Goal: Information Seeking & Learning: Learn about a topic

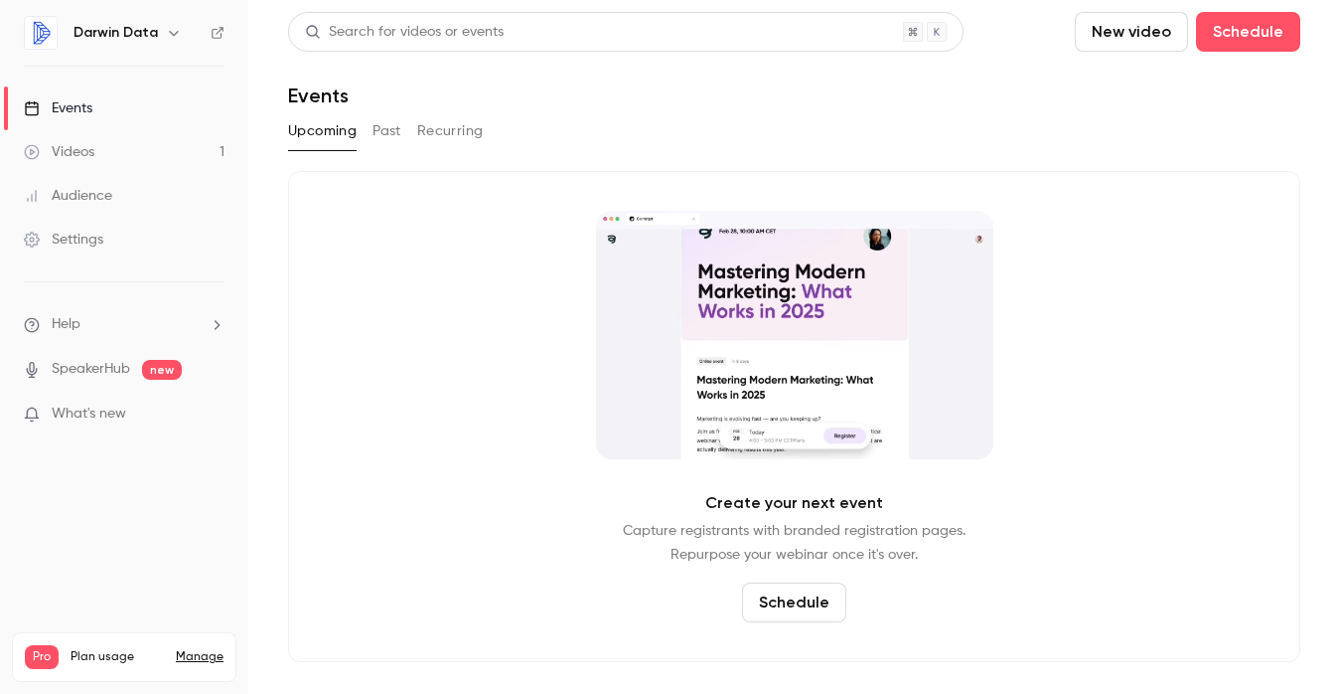
click at [76, 98] on div "Events" at bounding box center [58, 108] width 69 height 20
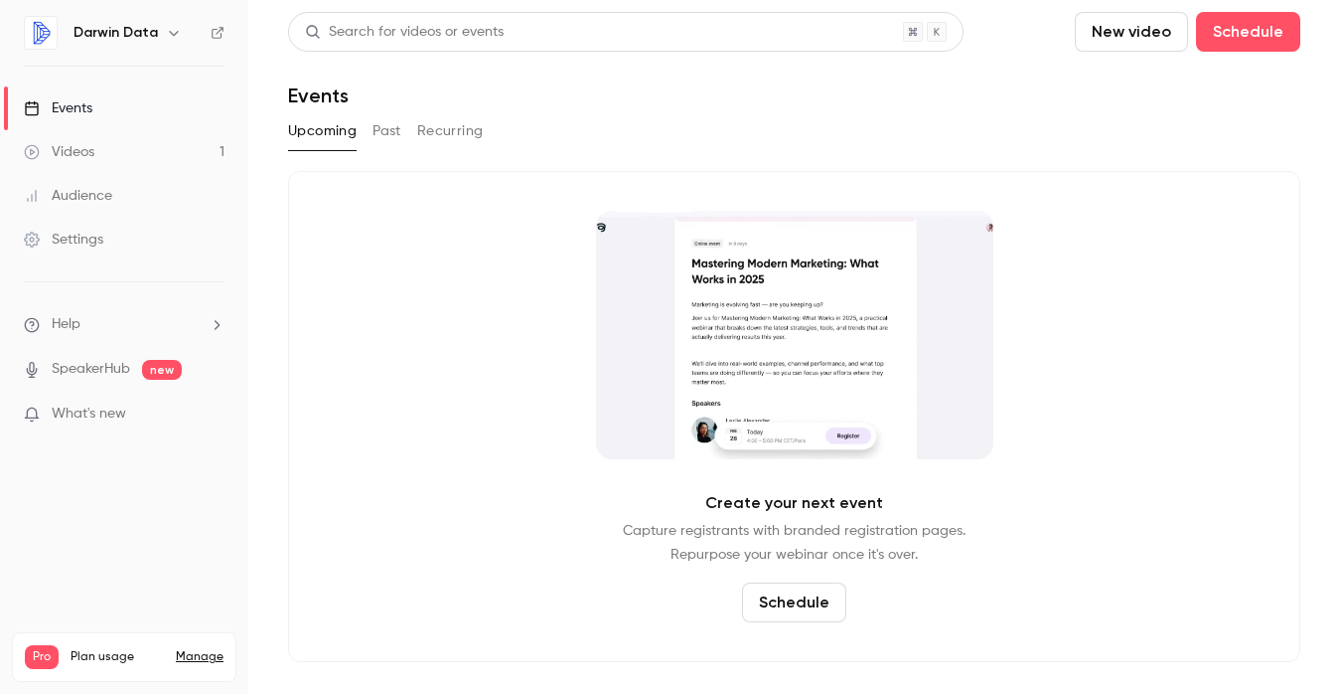
click at [395, 132] on button "Past" at bounding box center [387, 131] width 29 height 32
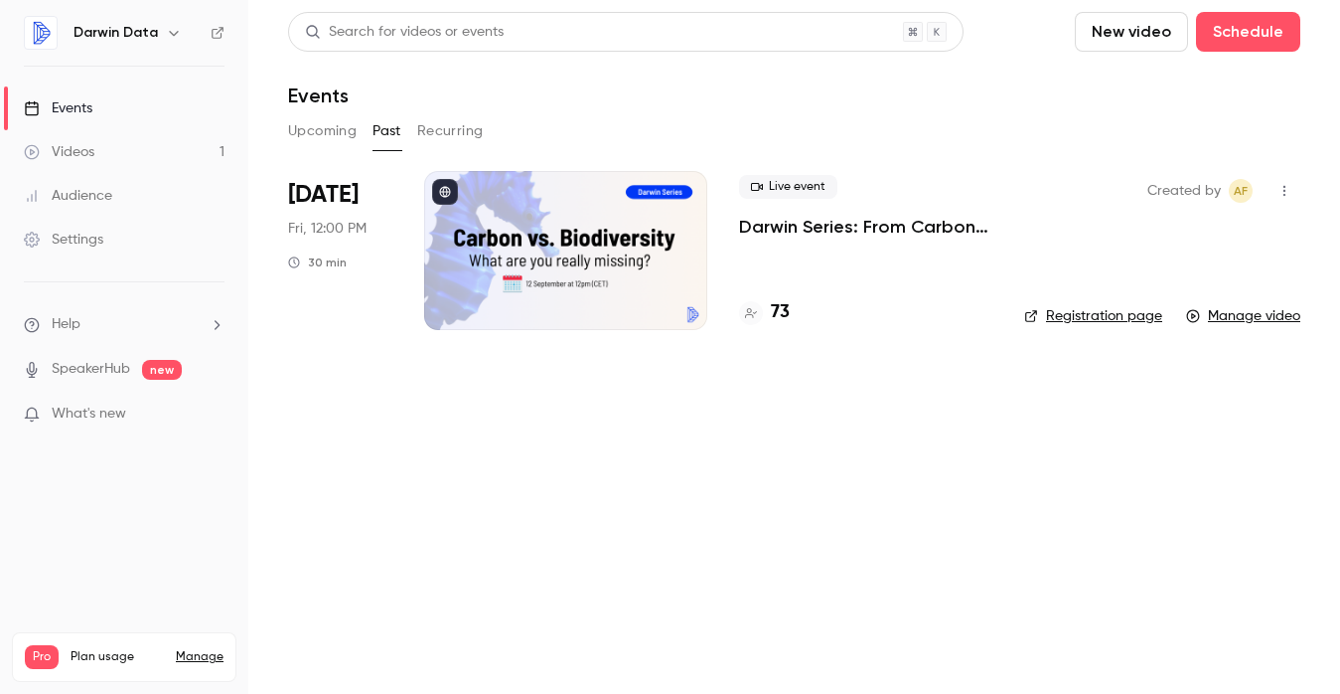
click at [785, 221] on p "Darwin Series: From Carbon to Biodiversity" at bounding box center [865, 227] width 253 height 24
click at [781, 314] on h4 "73" at bounding box center [780, 312] width 19 height 27
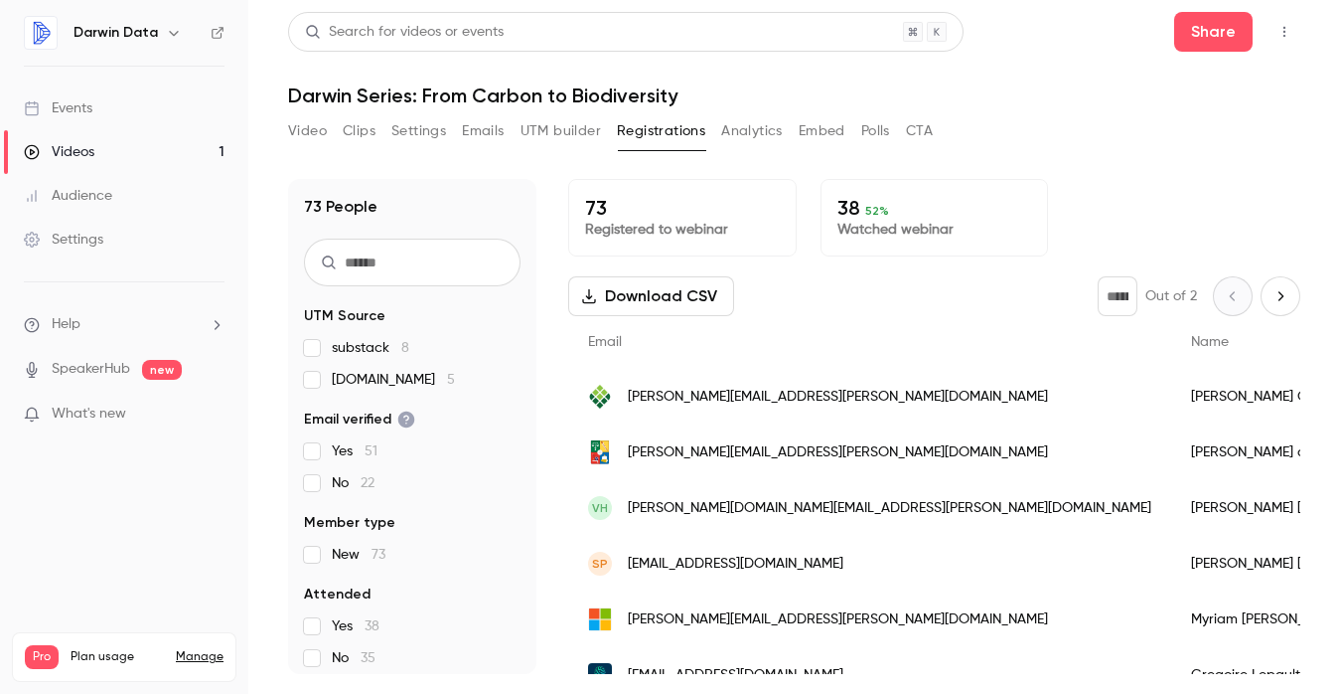
click at [97, 199] on div "Audience" at bounding box center [68, 196] width 88 height 20
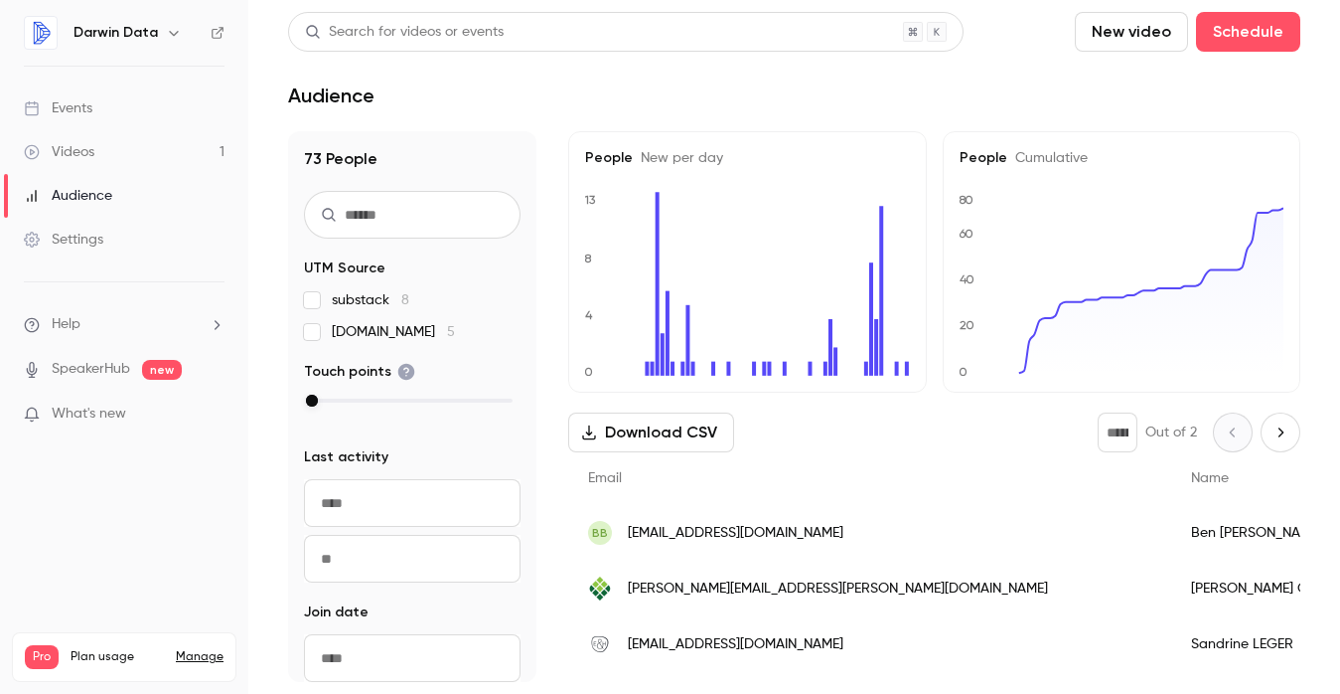
click at [152, 155] on link "Videos 1" at bounding box center [124, 152] width 248 height 44
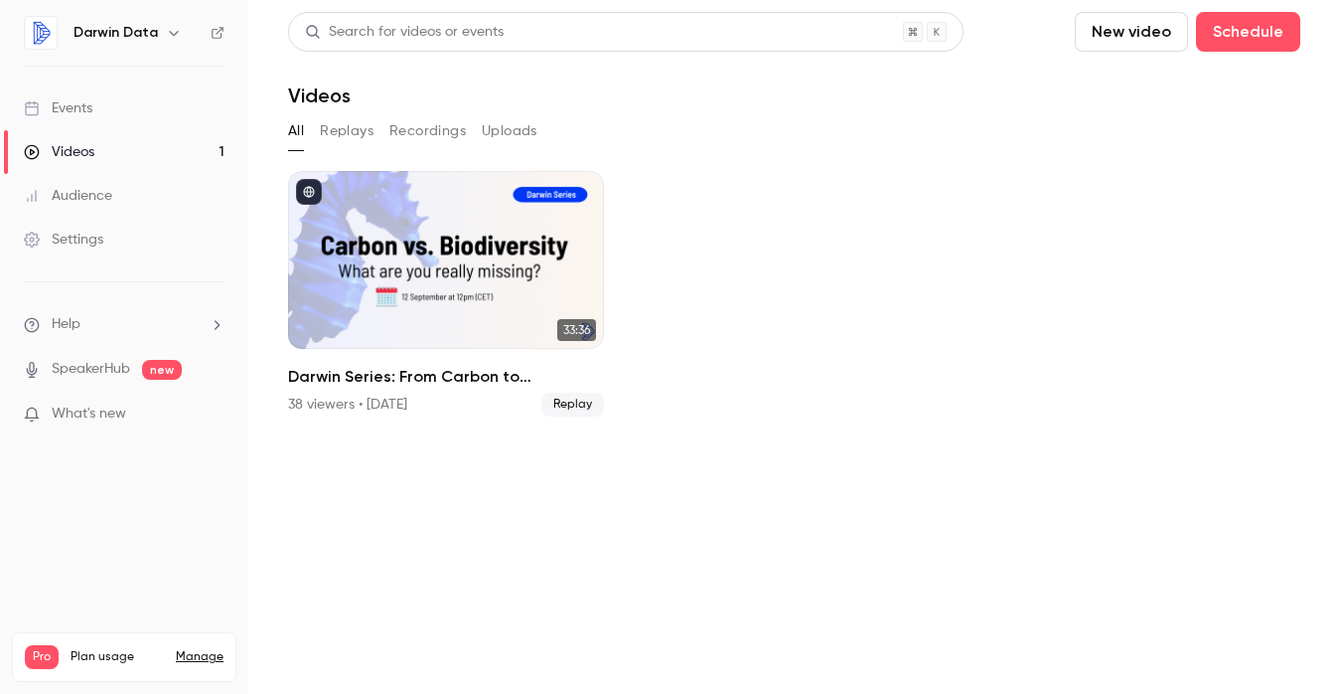
click at [79, 110] on div "Events" at bounding box center [58, 108] width 69 height 20
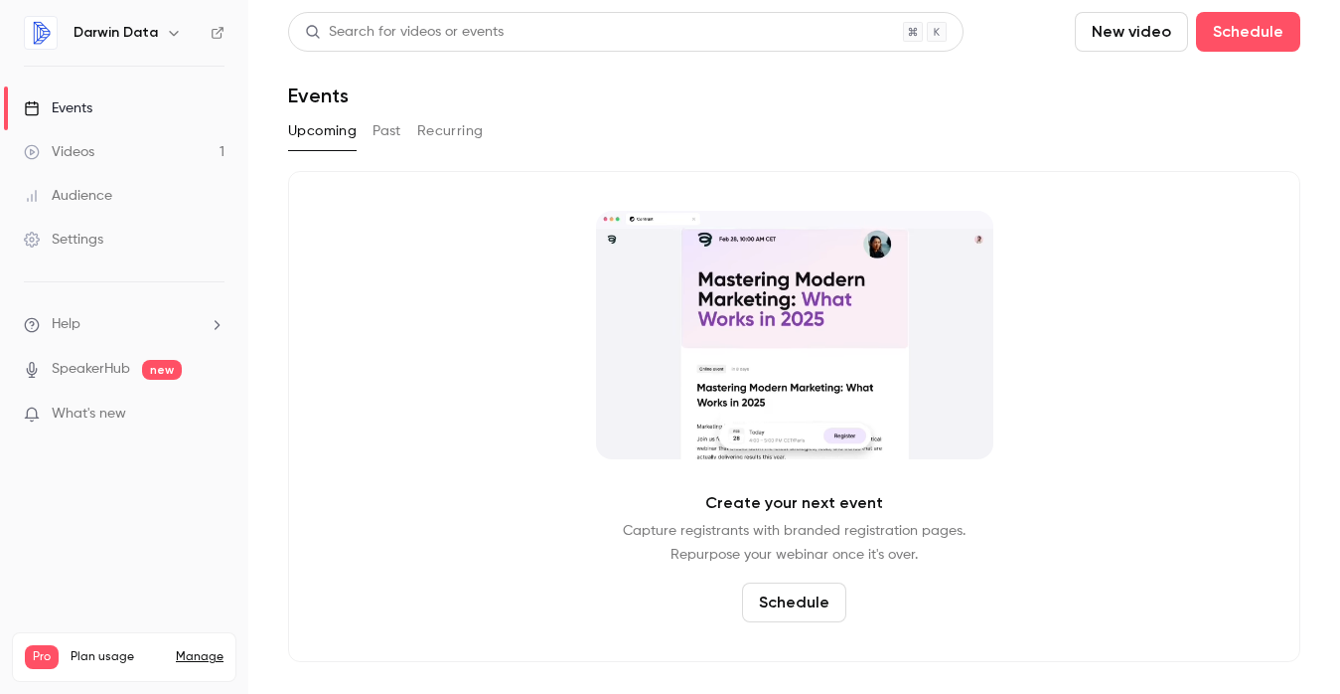
click at [85, 189] on div "Audience" at bounding box center [68, 196] width 88 height 20
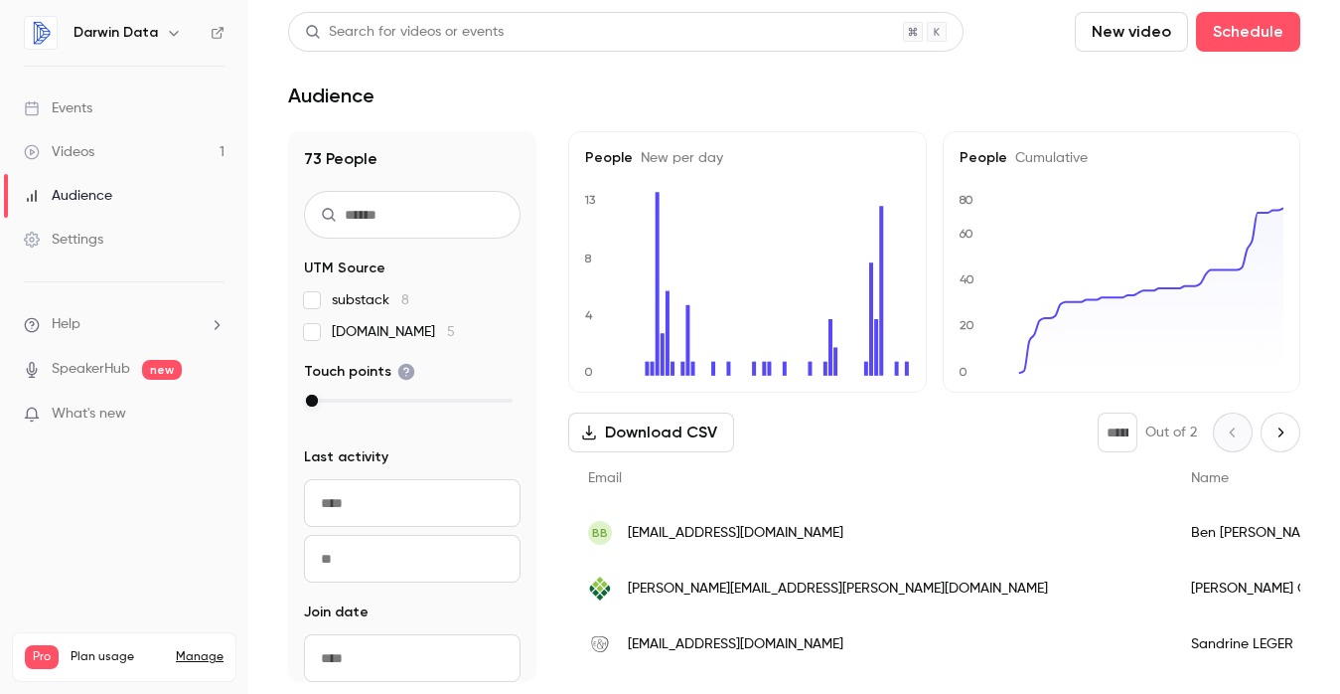
click at [81, 159] on div "Videos" at bounding box center [59, 152] width 71 height 20
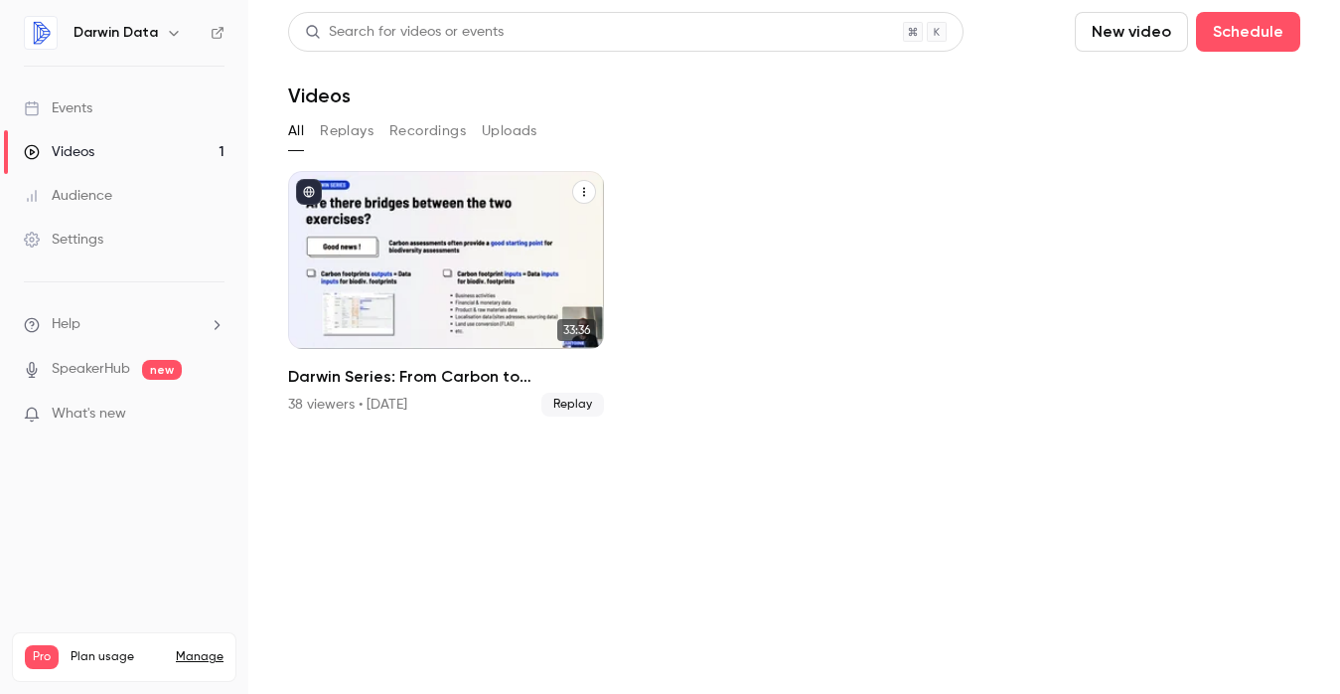
click at [463, 258] on div "Darwin Series: From Carbon to Biodiversity" at bounding box center [446, 260] width 316 height 178
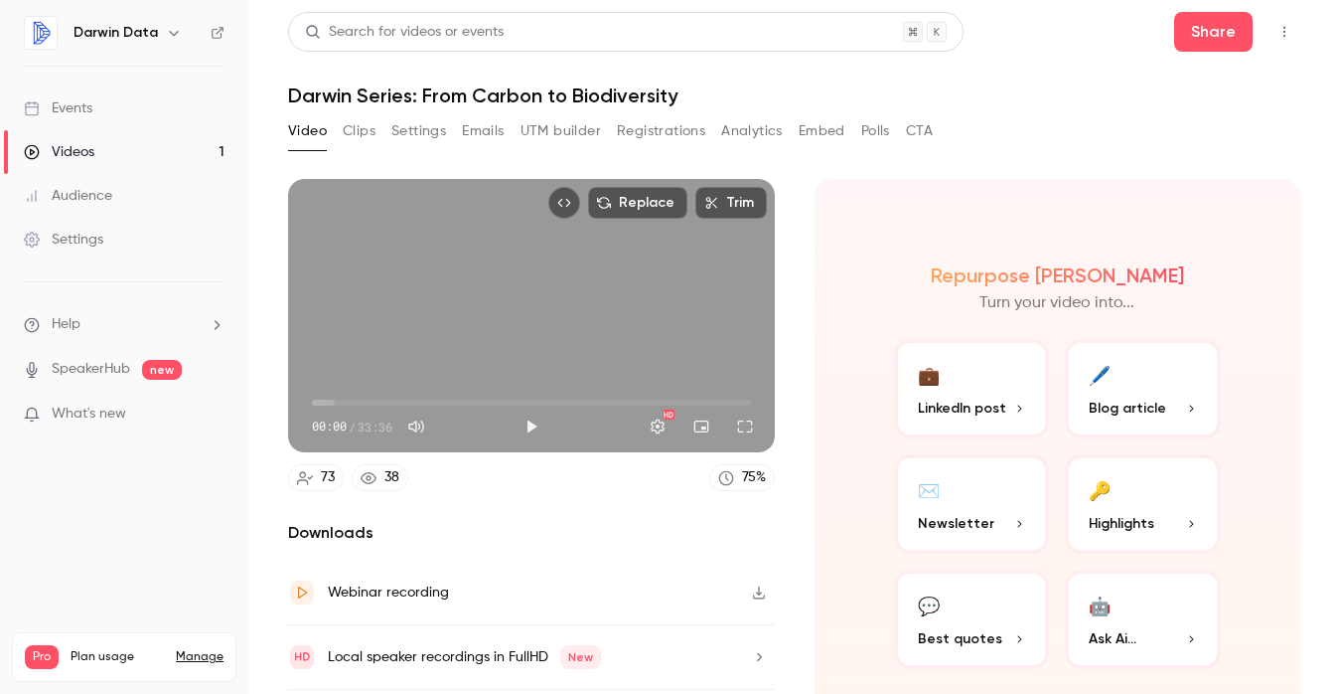
click at [81, 112] on div "Events" at bounding box center [58, 108] width 69 height 20
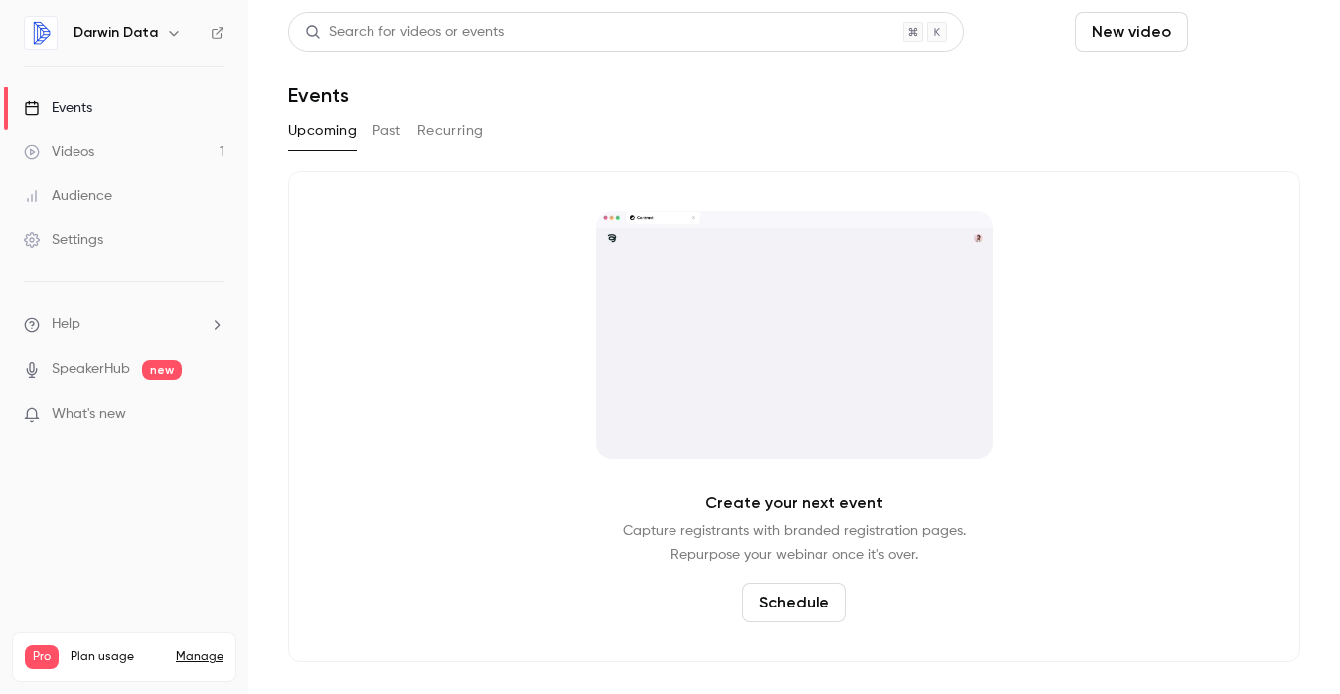
click at [1248, 30] on button "Schedule" at bounding box center [1248, 32] width 104 height 40
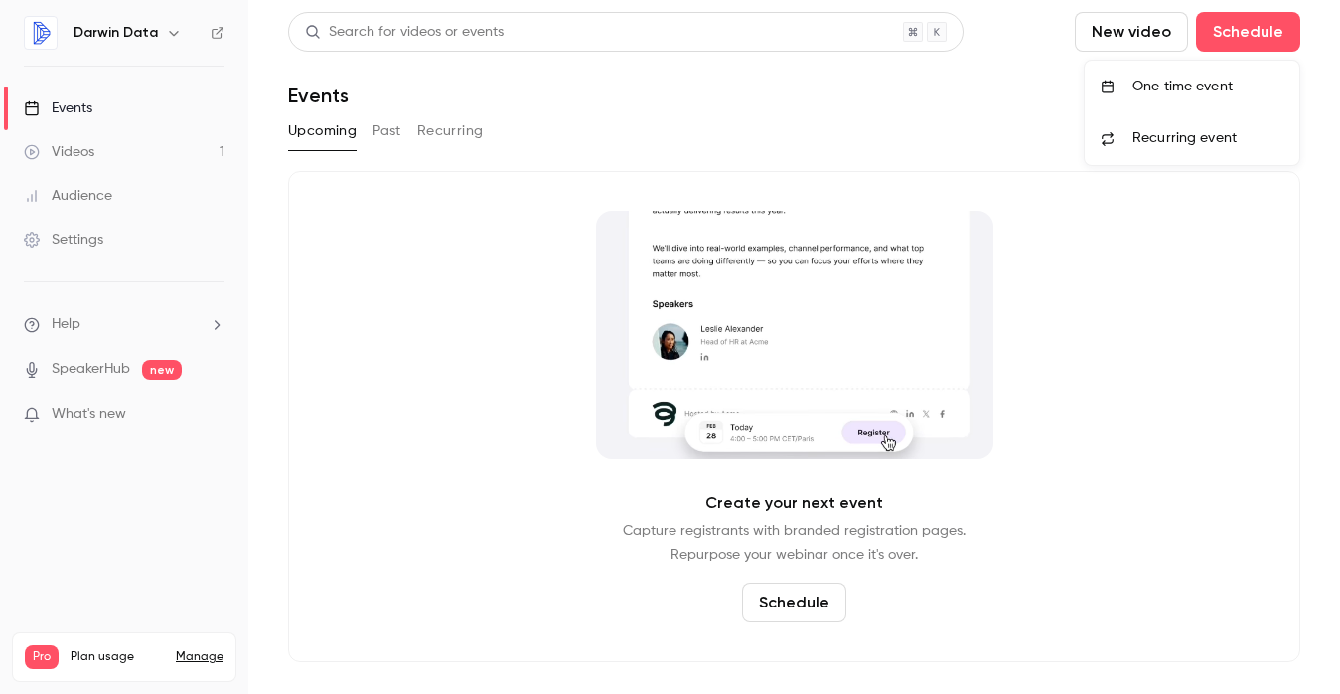
click at [988, 110] on div at bounding box center [670, 347] width 1340 height 694
click at [215, 32] on icon at bounding box center [218, 33] width 14 height 14
